Goal: Information Seeking & Learning: Learn about a topic

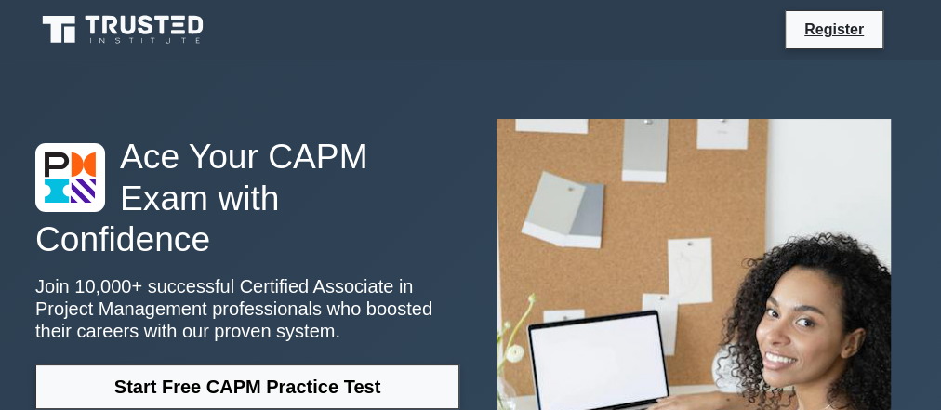
click at [71, 25] on icon at bounding box center [124, 29] width 178 height 35
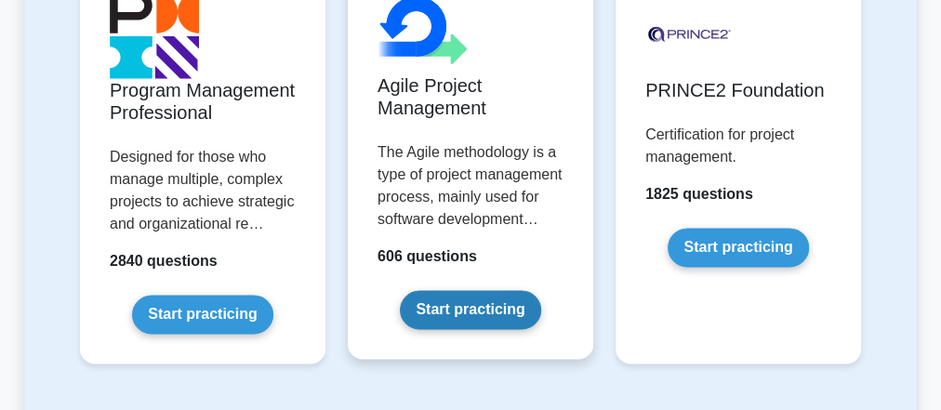
scroll to position [1439, 0]
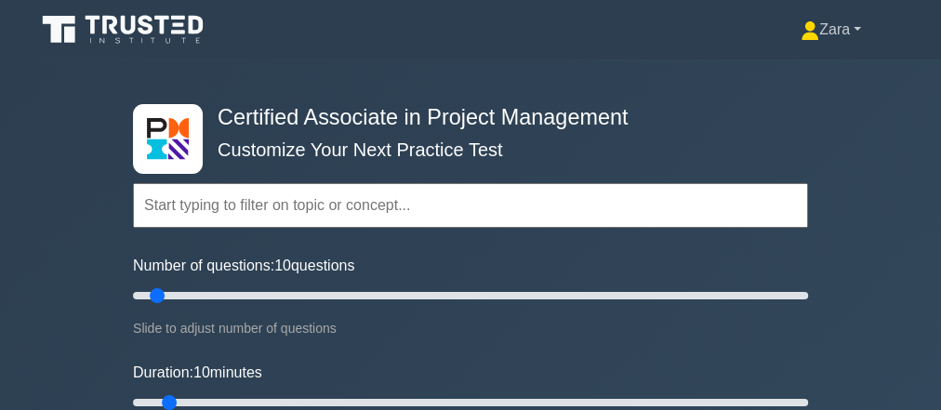
click at [829, 39] on link "Zara" at bounding box center [831, 29] width 150 height 37
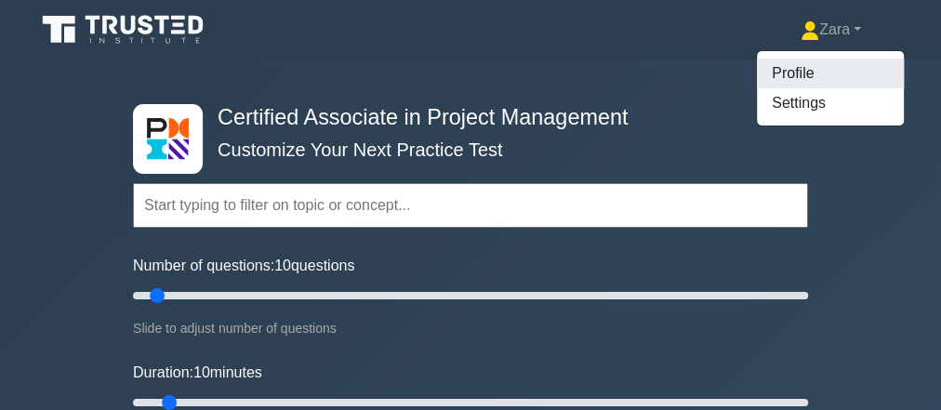
click at [822, 72] on link "Profile" at bounding box center [830, 74] width 147 height 30
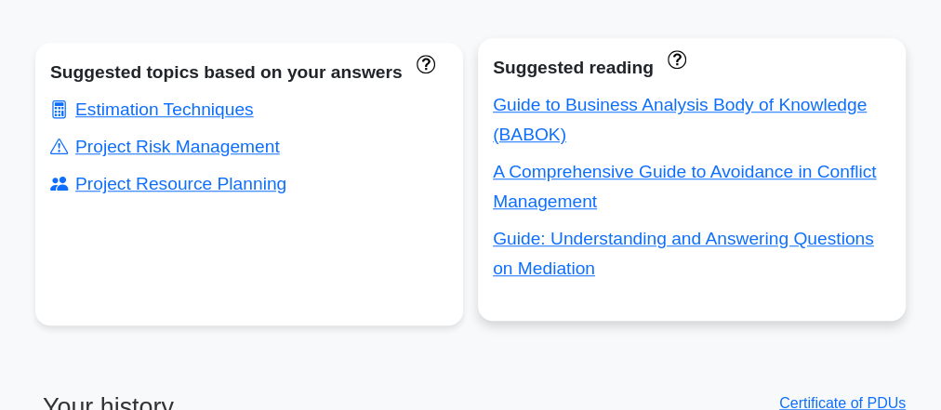
scroll to position [688, 0]
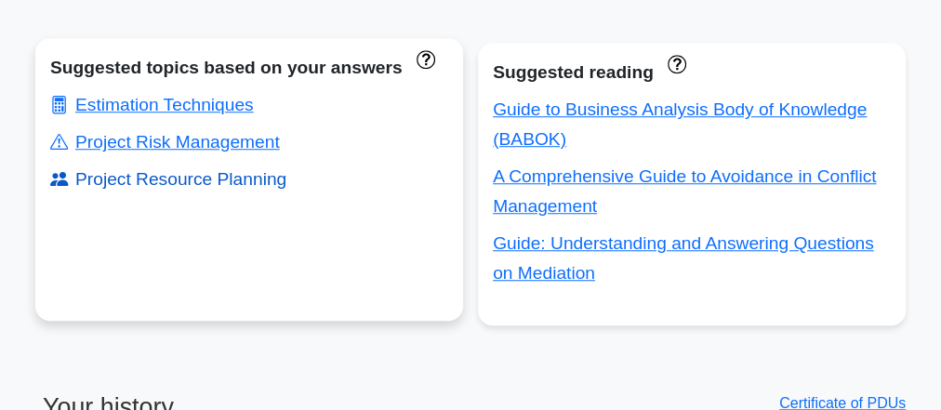
click at [172, 187] on link "Project Resource Planning" at bounding box center [168, 179] width 236 height 20
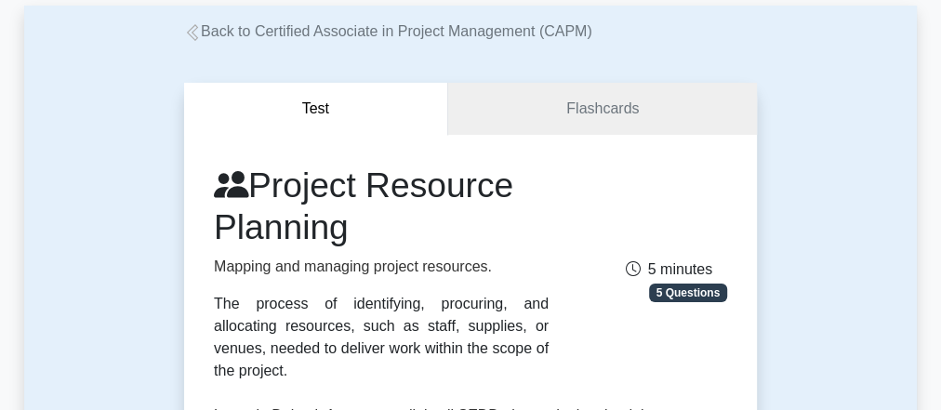
scroll to position [100, 0]
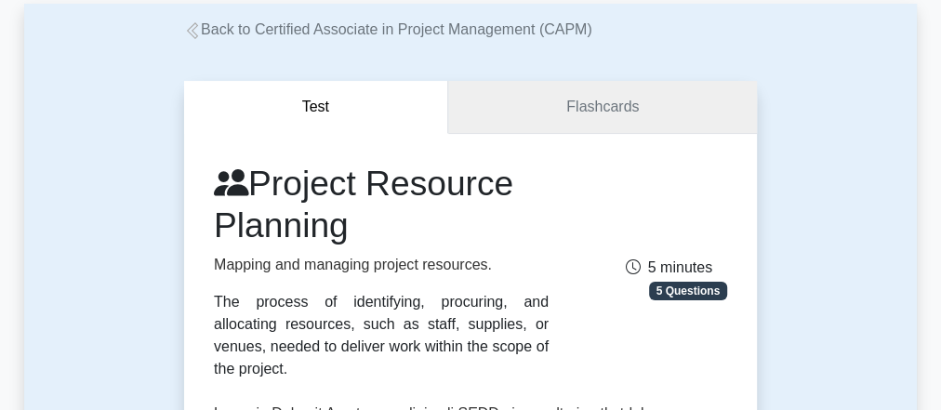
click at [487, 128] on link "Flashcards" at bounding box center [602, 107] width 309 height 53
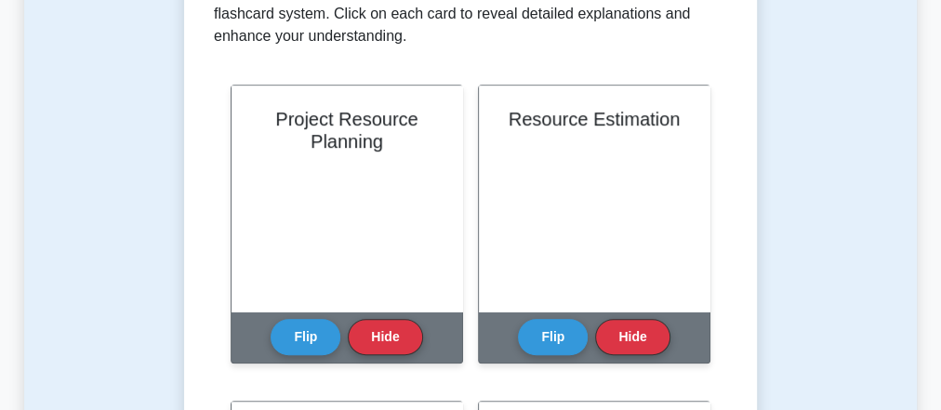
scroll to position [410, 0]
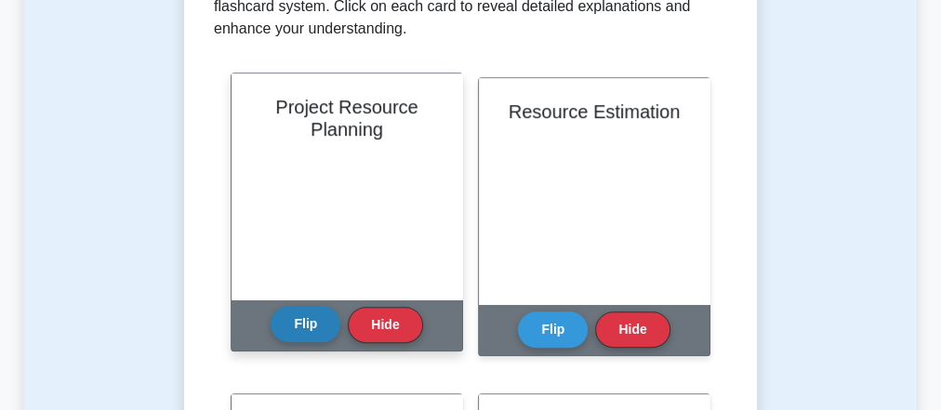
click at [300, 335] on button "Flip" at bounding box center [306, 324] width 70 height 36
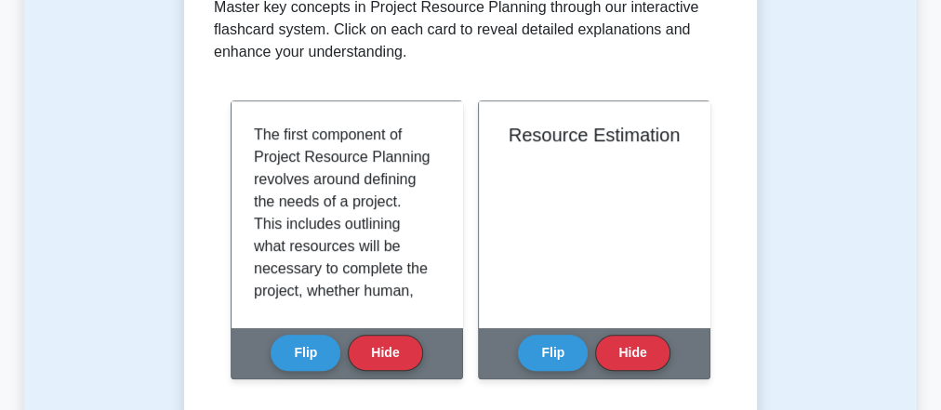
scroll to position [389, 0]
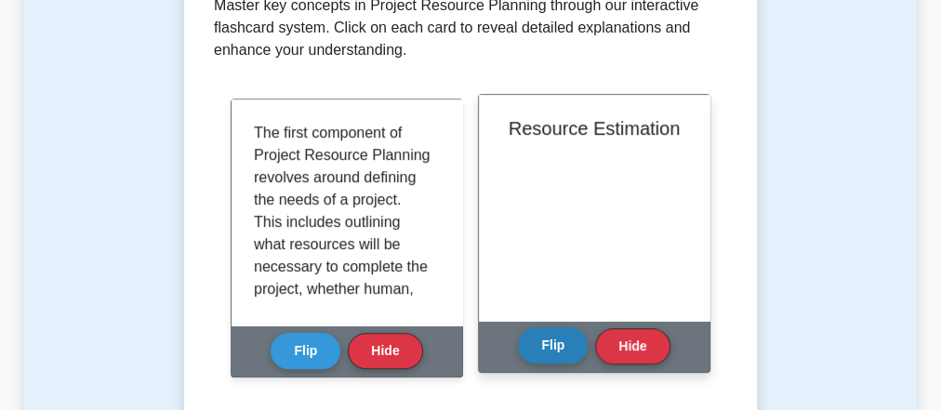
click at [555, 354] on button "Flip" at bounding box center [553, 345] width 70 height 36
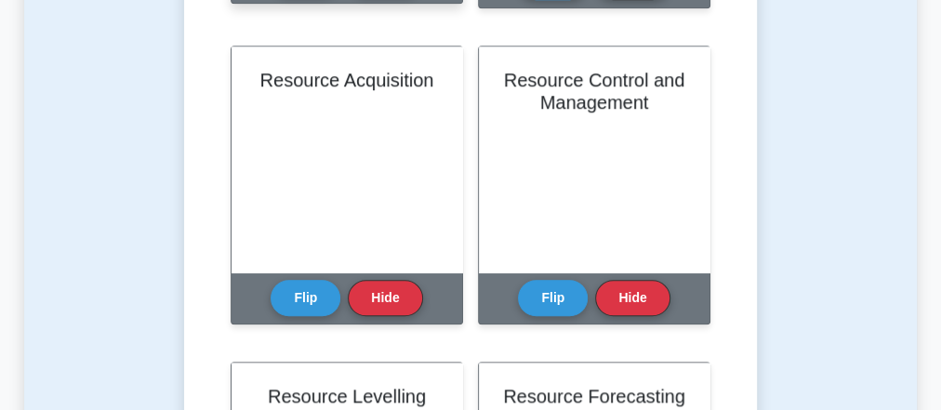
scroll to position [759, 0]
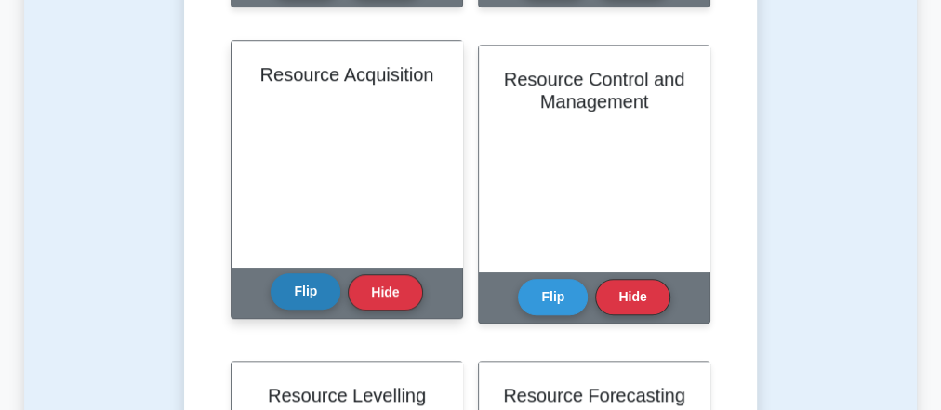
click at [300, 300] on button "Flip" at bounding box center [306, 291] width 70 height 36
